Goal: Check status: Check status

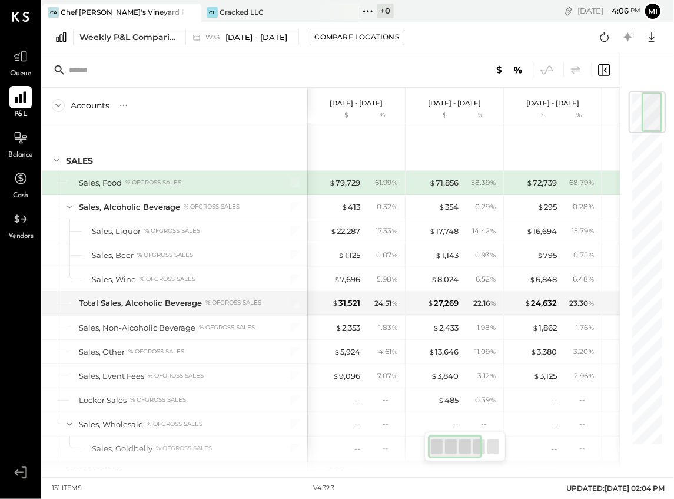
click at [18, 89] on icon at bounding box center [20, 96] width 15 height 15
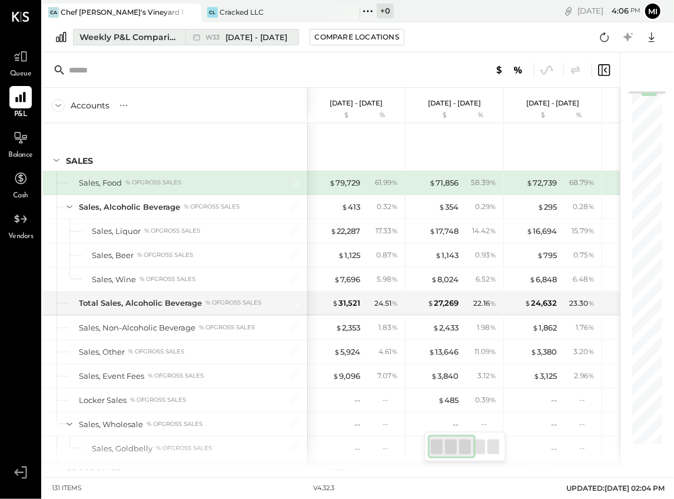
click at [253, 35] on span "[DATE] - [DATE]" at bounding box center [257, 37] width 62 height 11
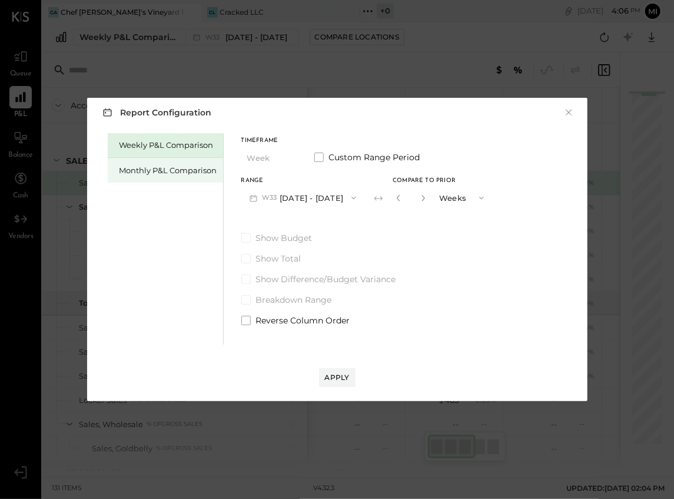
click at [158, 170] on div "Monthly P&L Comparison" at bounding box center [169, 170] width 98 height 11
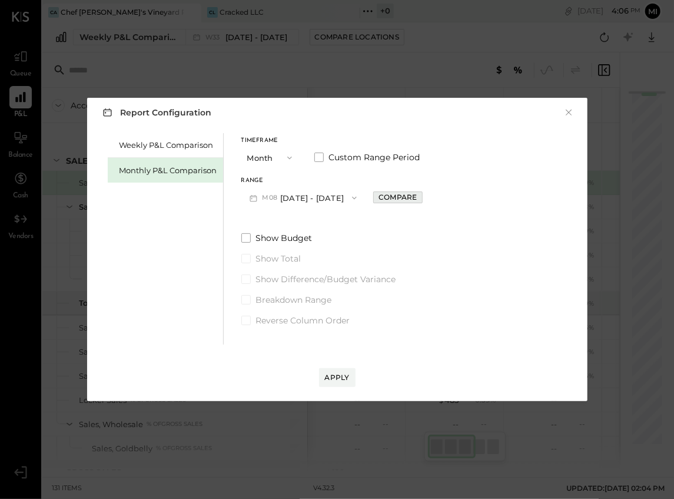
click at [379, 198] on div "Compare" at bounding box center [398, 197] width 38 height 10
click at [297, 198] on button "M08 [DATE] - [DATE]" at bounding box center [303, 198] width 124 height 22
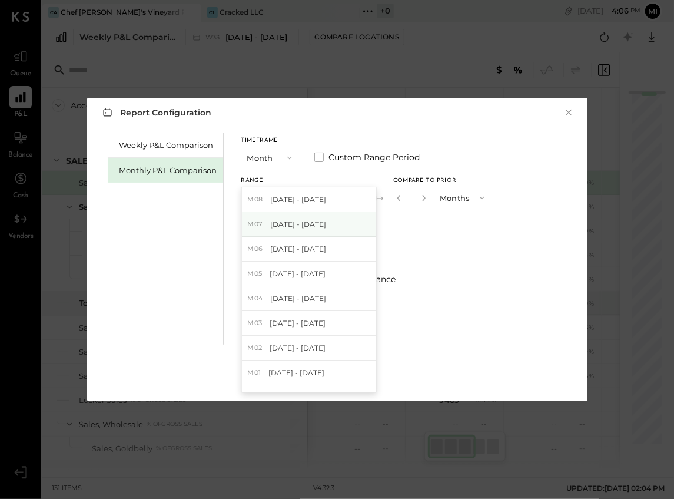
click at [290, 226] on span "[DATE] - [DATE]" at bounding box center [298, 224] width 56 height 10
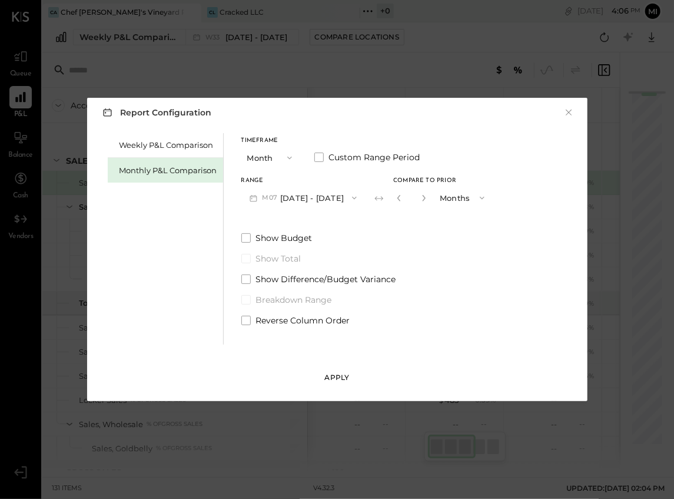
click at [336, 377] on div "Apply" at bounding box center [337, 377] width 25 height 10
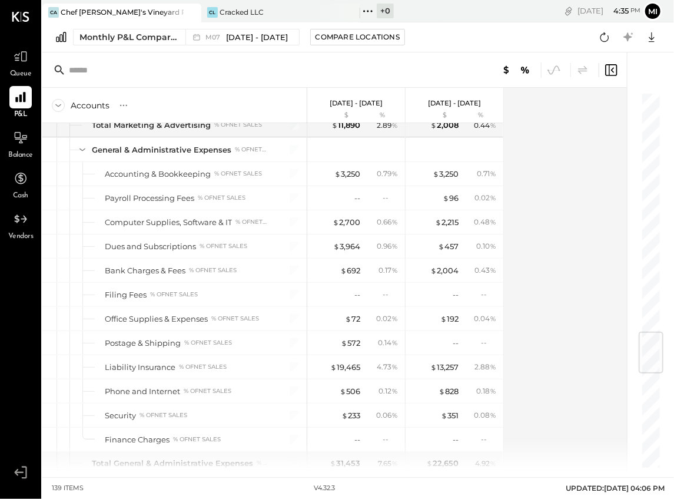
scroll to position [2002, 0]
